Goal: Task Accomplishment & Management: Manage account settings

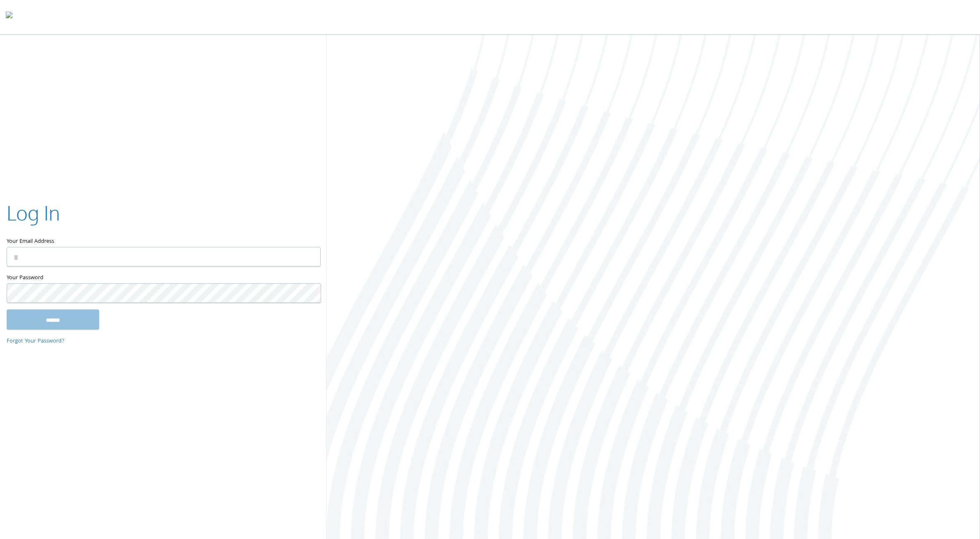
type input "**********"
click at [57, 322] on input "******" at bounding box center [53, 319] width 93 height 20
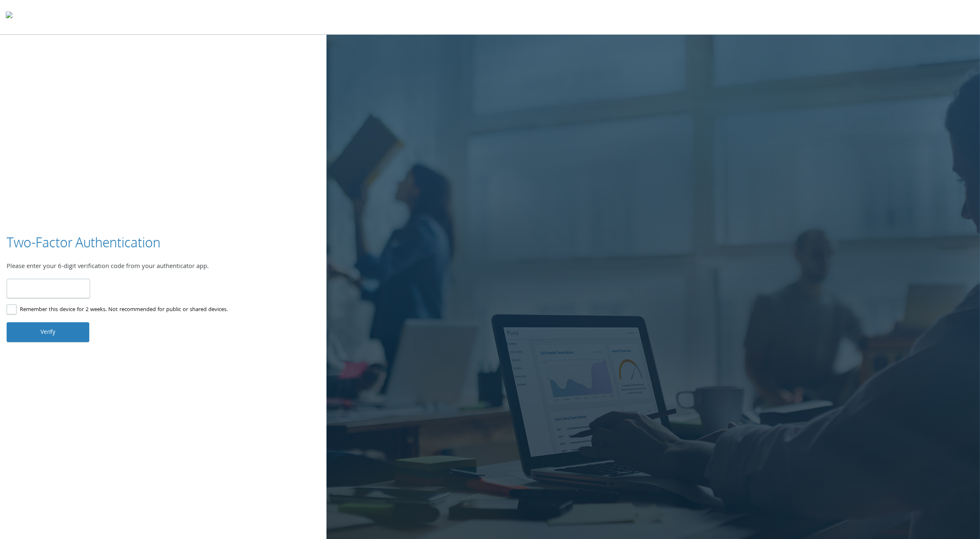
type input "******"
click at [50, 331] on button "Verify" at bounding box center [48, 332] width 83 height 20
